Goal: Navigation & Orientation: Find specific page/section

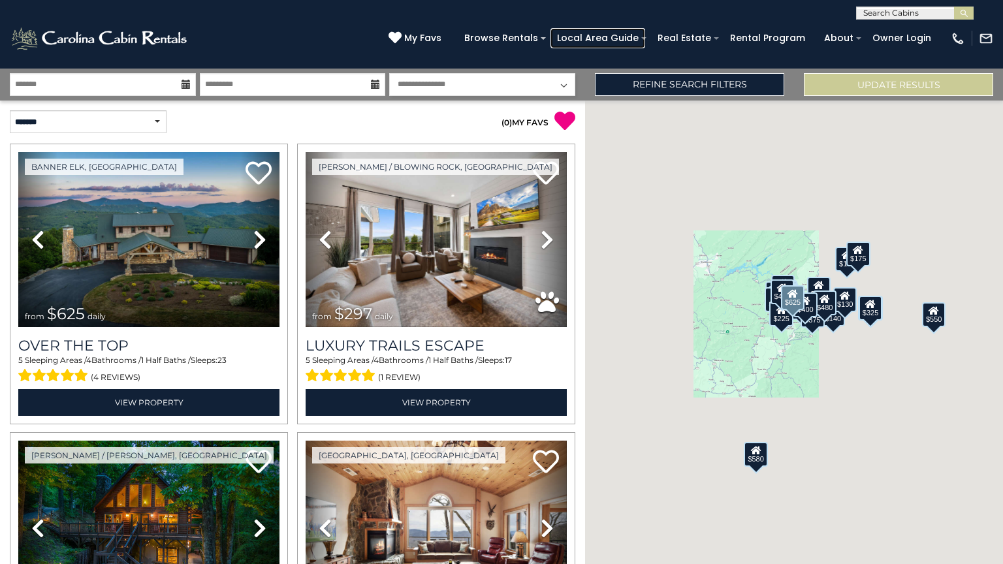
click at [610, 38] on link "Local Area Guide" at bounding box center [597, 38] width 95 height 20
